Goal: Complete application form

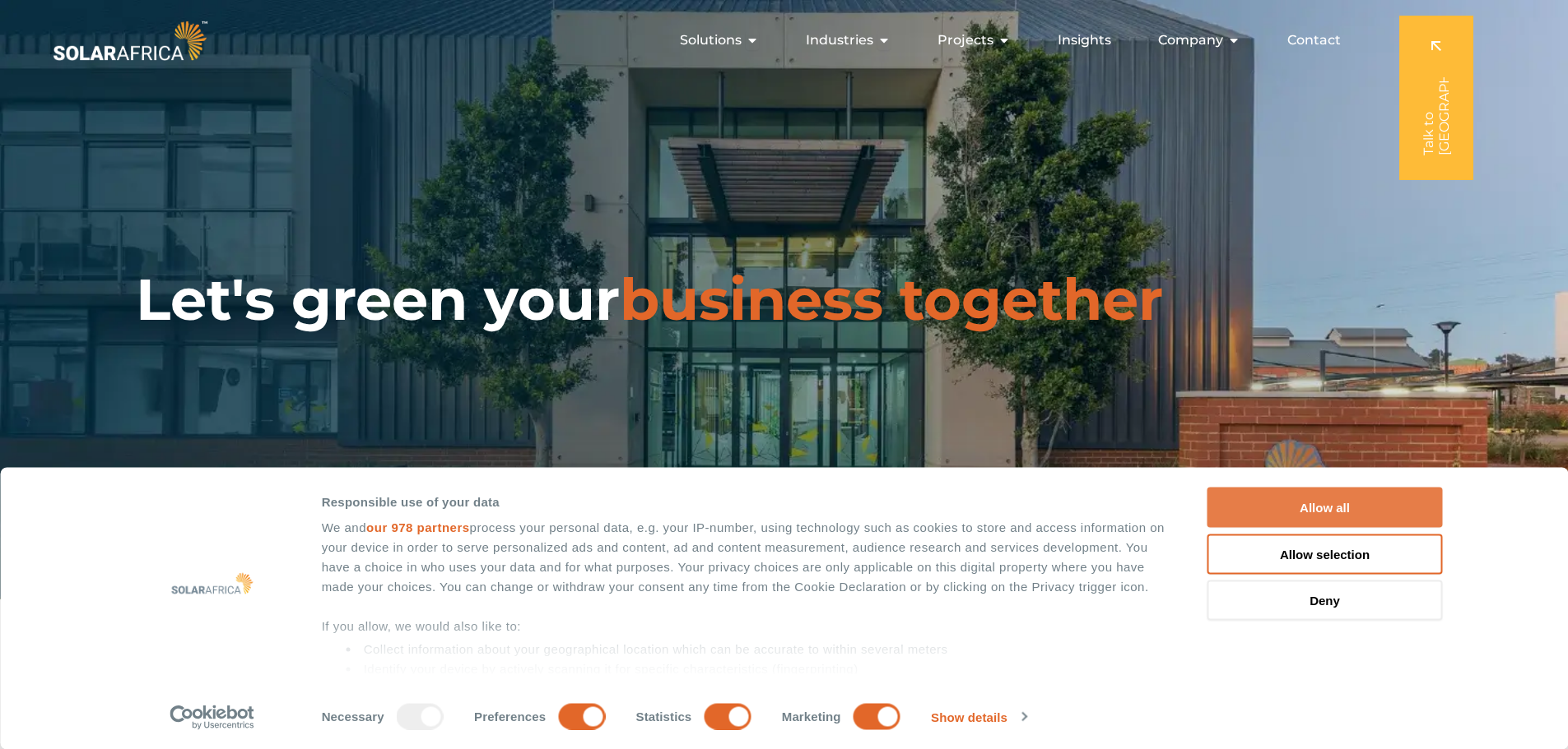
click at [1338, 507] on button "Allow all" at bounding box center [1325, 508] width 235 height 40
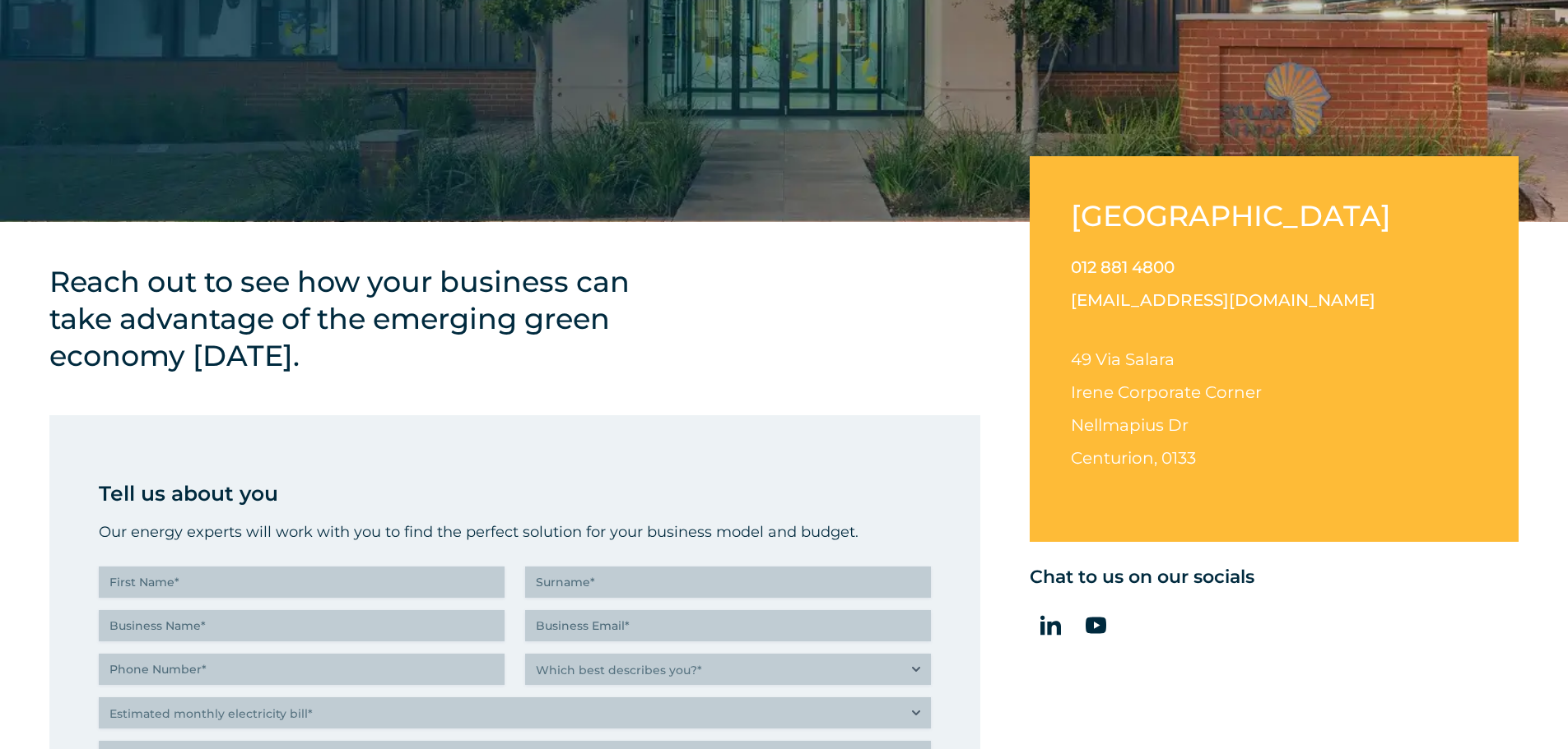
scroll to position [411, 0]
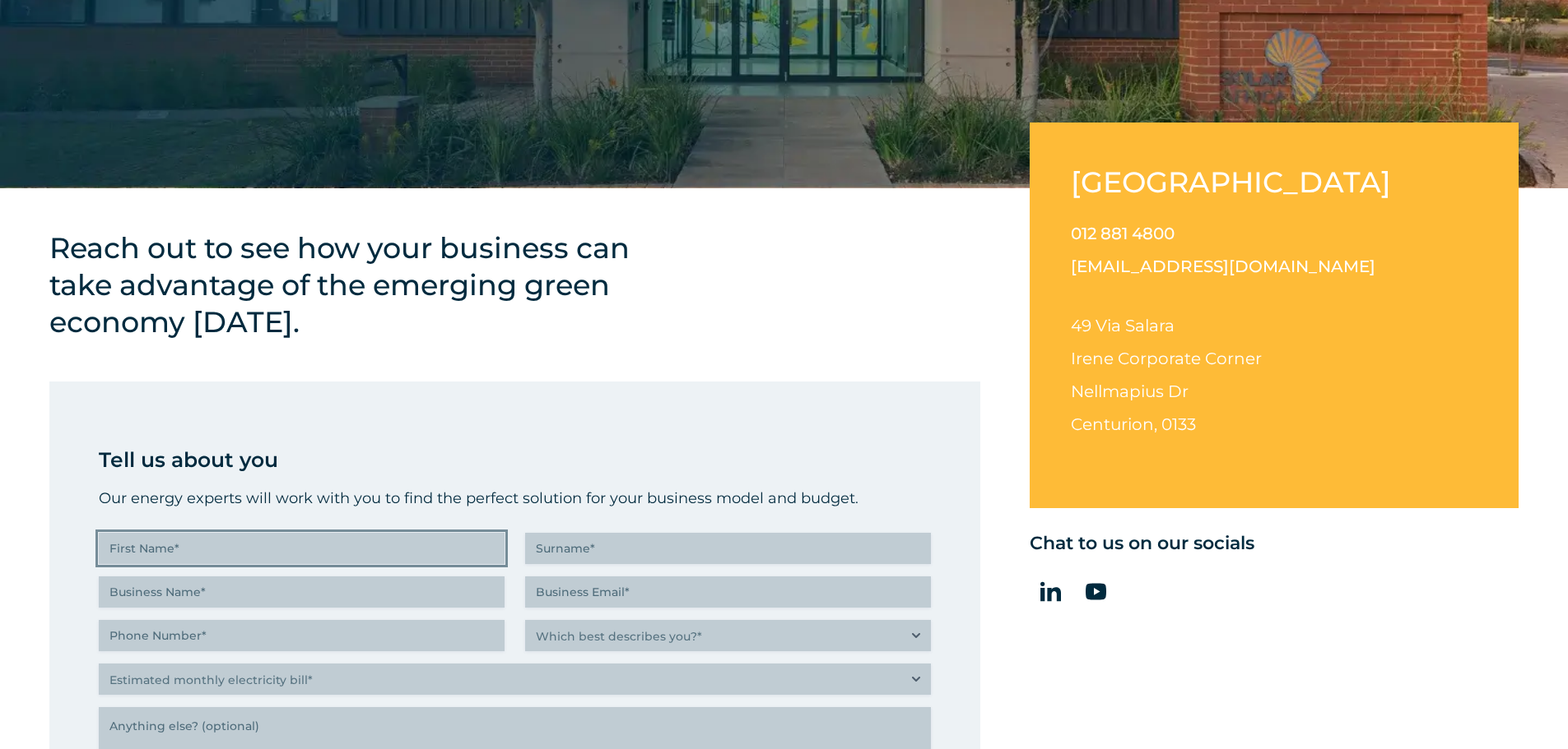
click at [236, 556] on input "First Name (Required)" at bounding box center [301, 548] width 405 height 31
type input "[PERSON_NAME]"
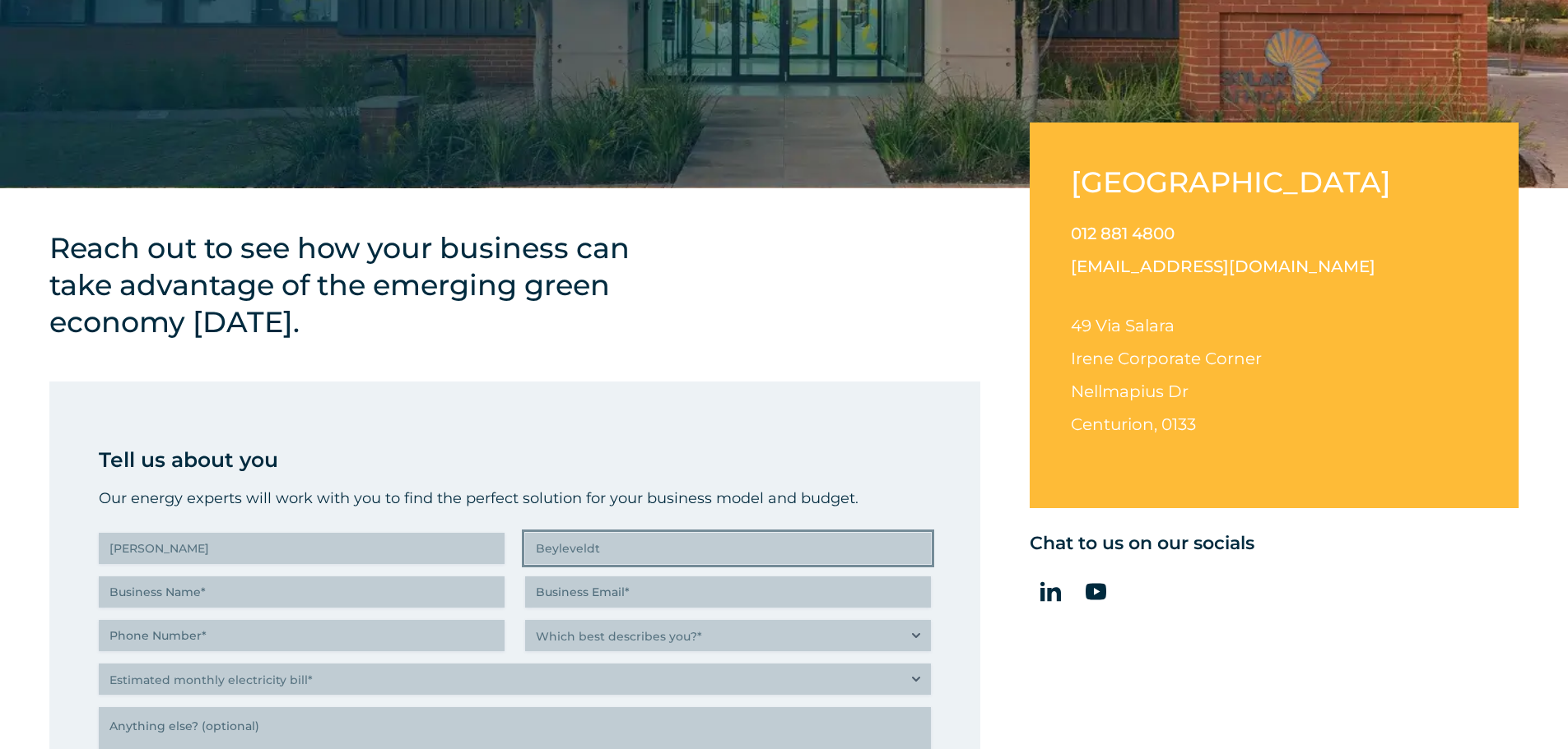
type input "Beyleveldt"
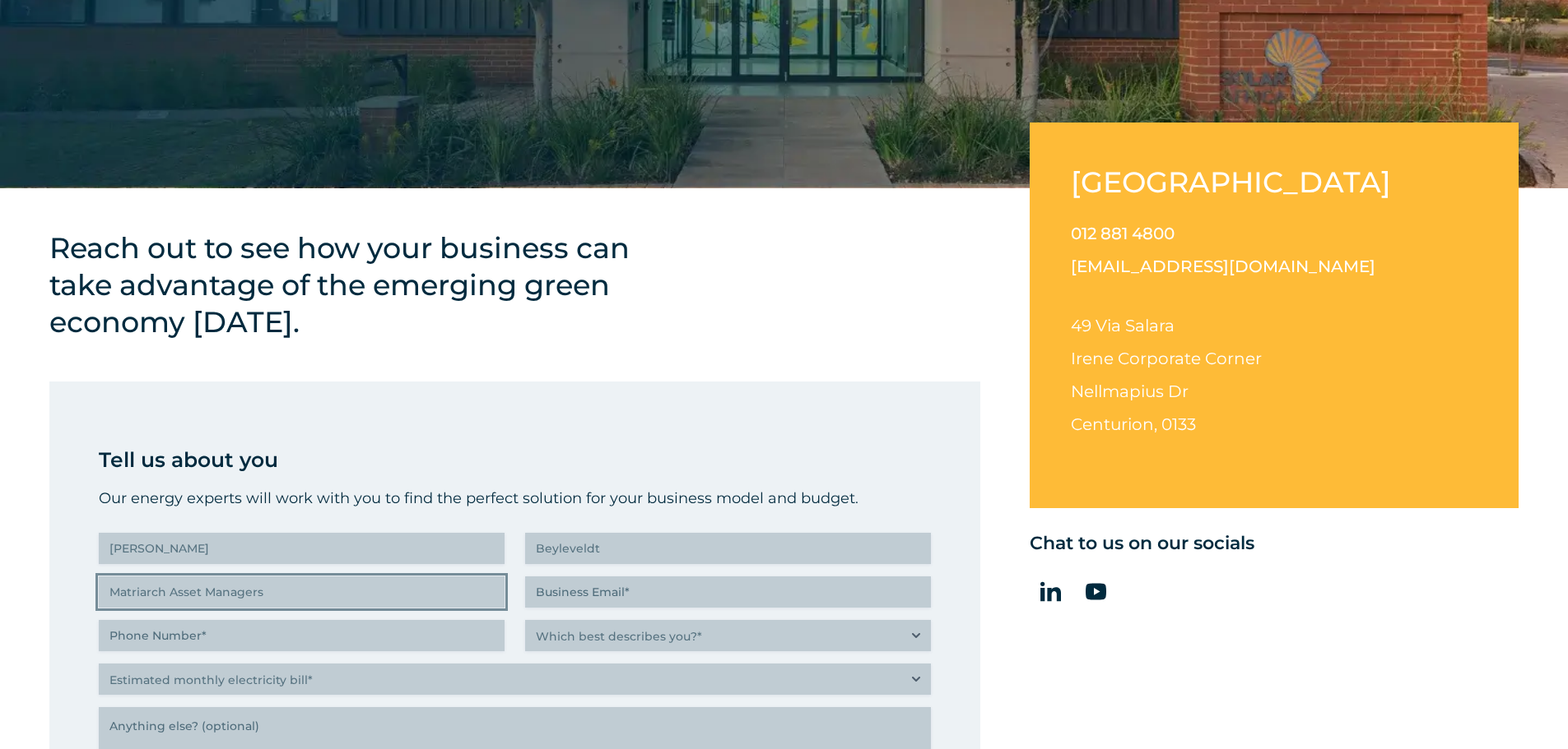
type input "Matriarch Asset Managers"
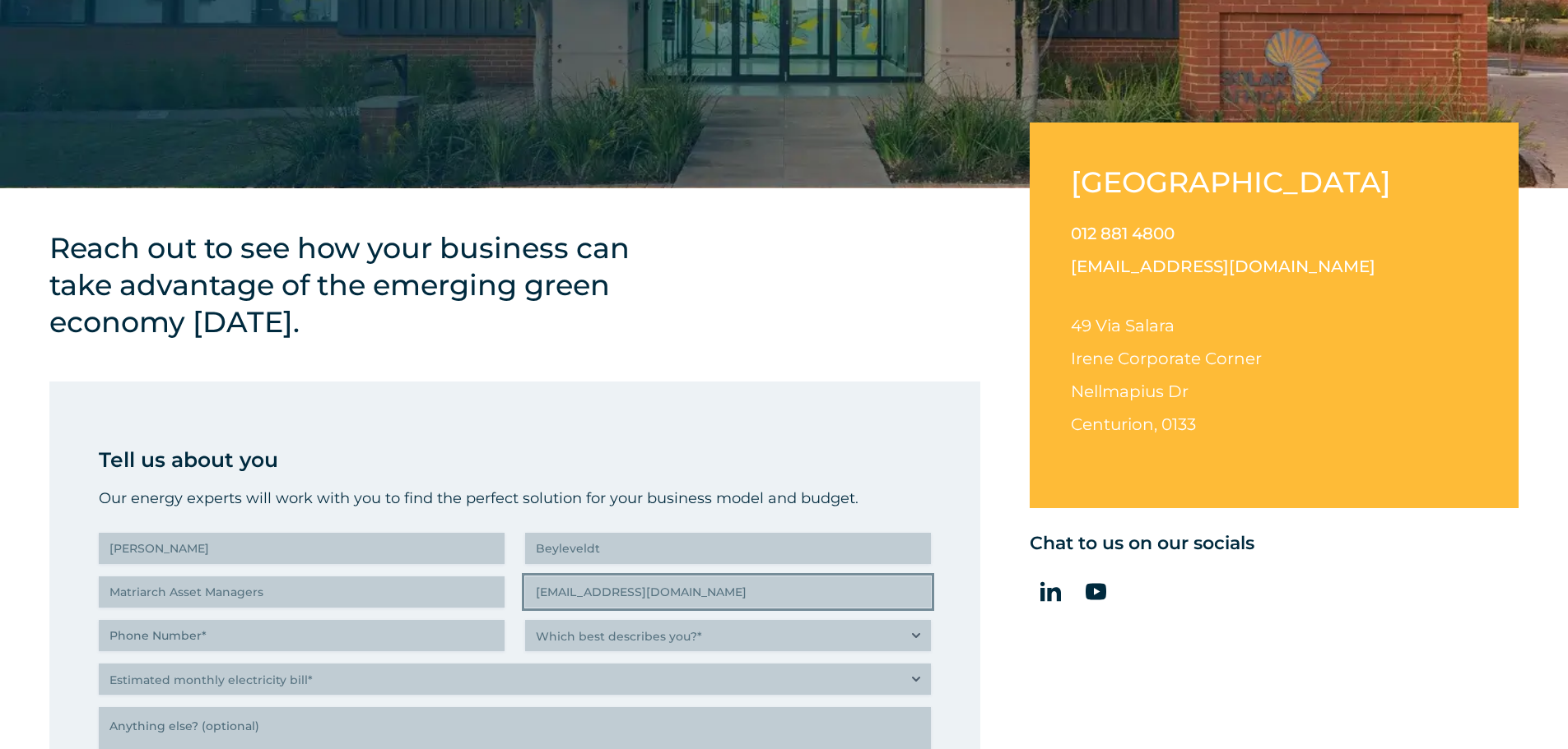
type input "[EMAIL_ADDRESS][DOMAIN_NAME]"
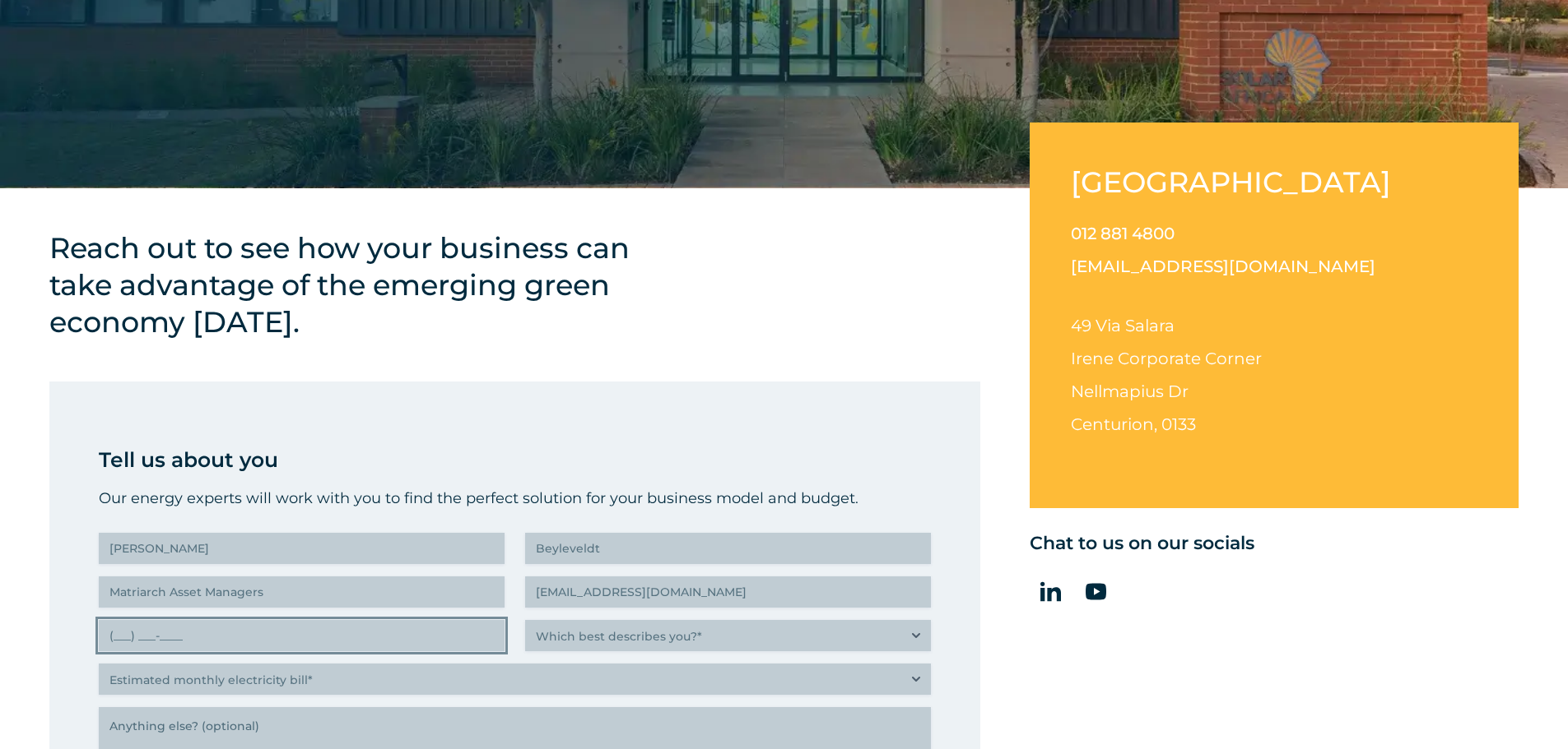
click at [236, 637] on input "(___) ___-____" at bounding box center [301, 635] width 405 height 31
type input "(063) 620-9659"
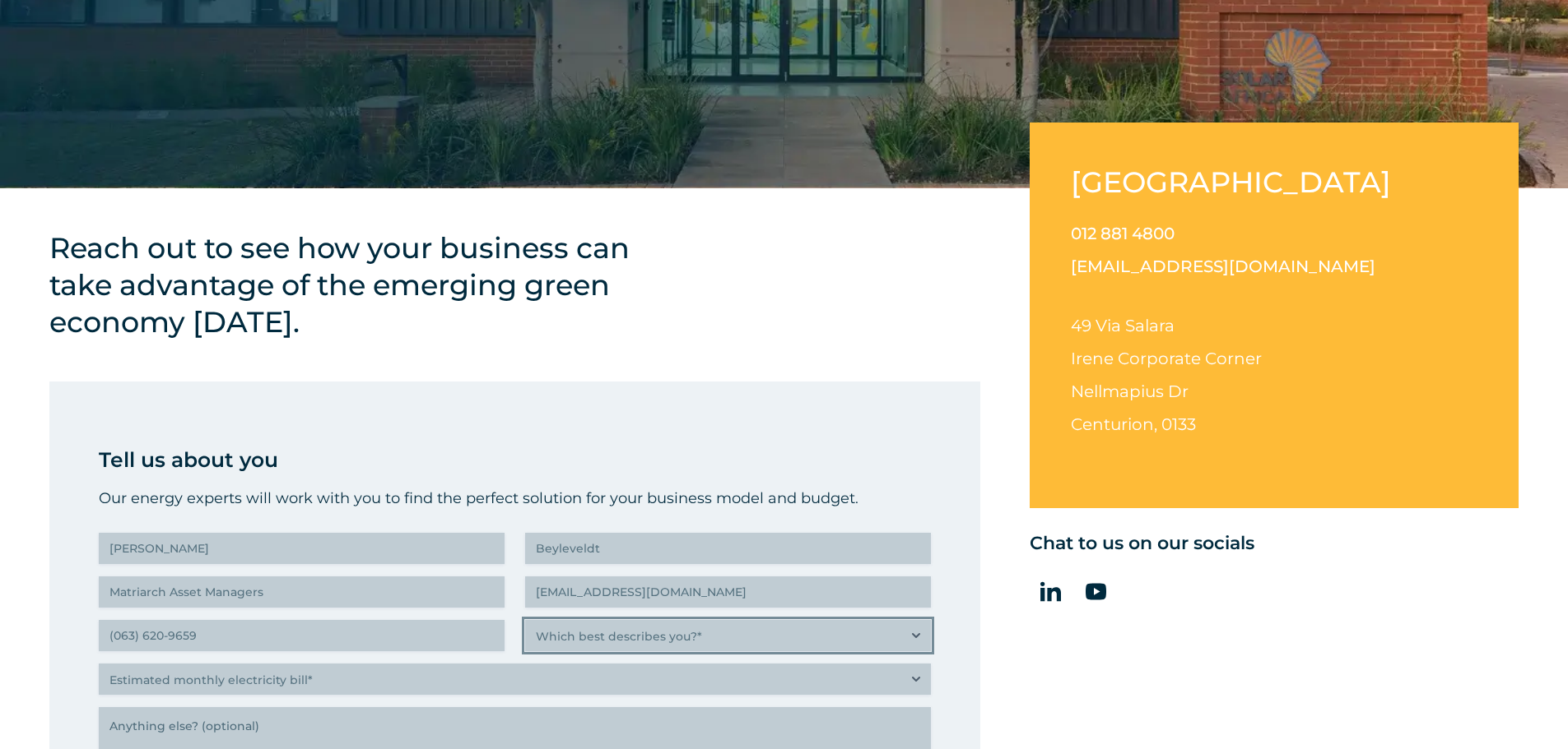
click at [768, 646] on select "Which best describes you?* Researching and identifying the best energy solution…" at bounding box center [727, 635] width 405 height 31
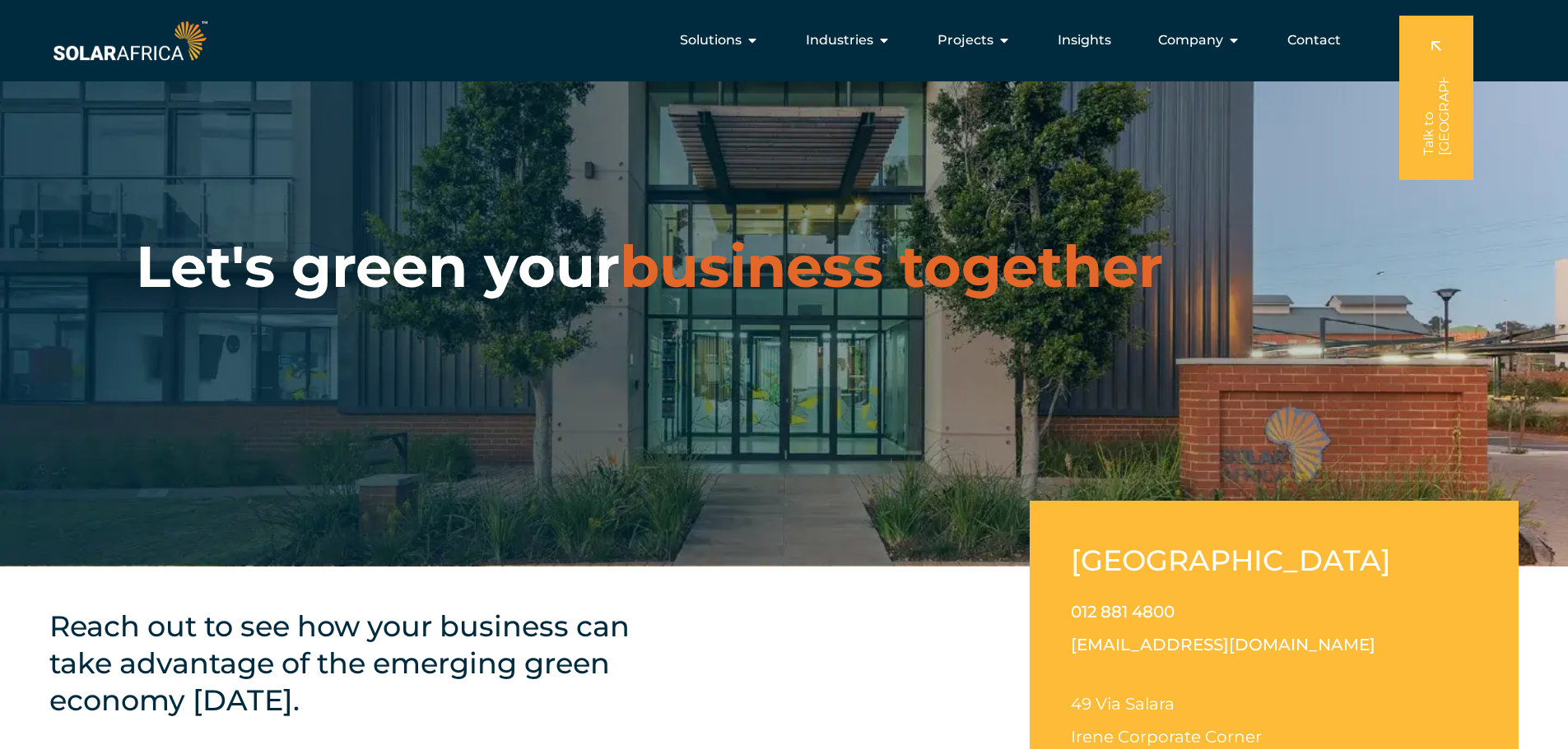
scroll to position [0, 0]
